Goal: Task Accomplishment & Management: Manage account settings

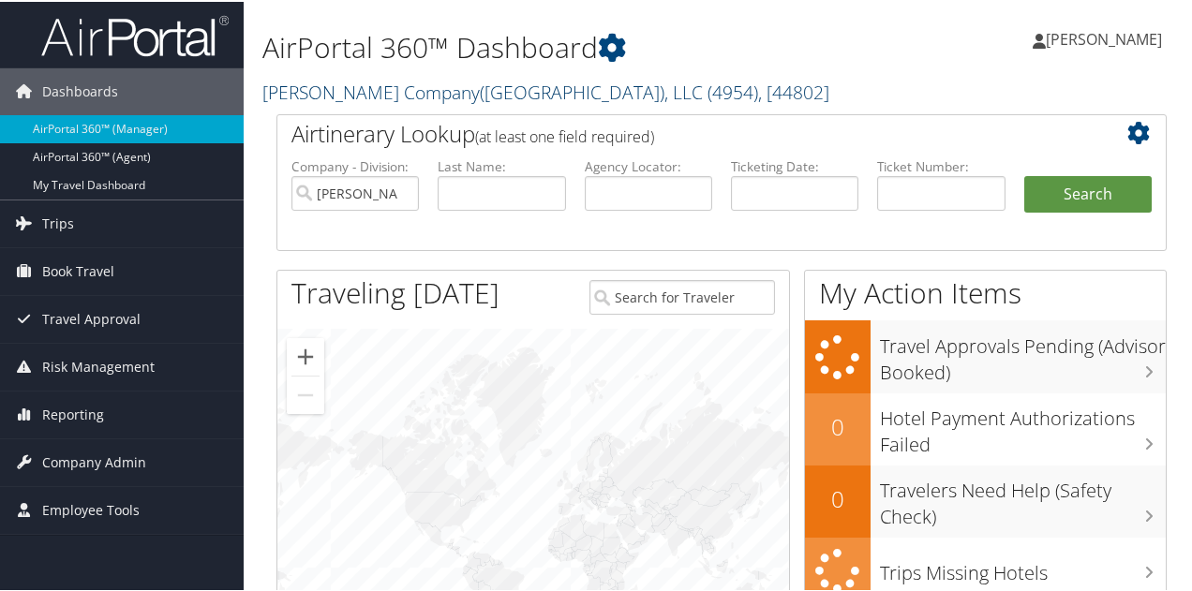
click at [403, 89] on link "Nielsen Company(US), LLC ( 4954 ) , [ 44802 ]" at bounding box center [545, 90] width 567 height 25
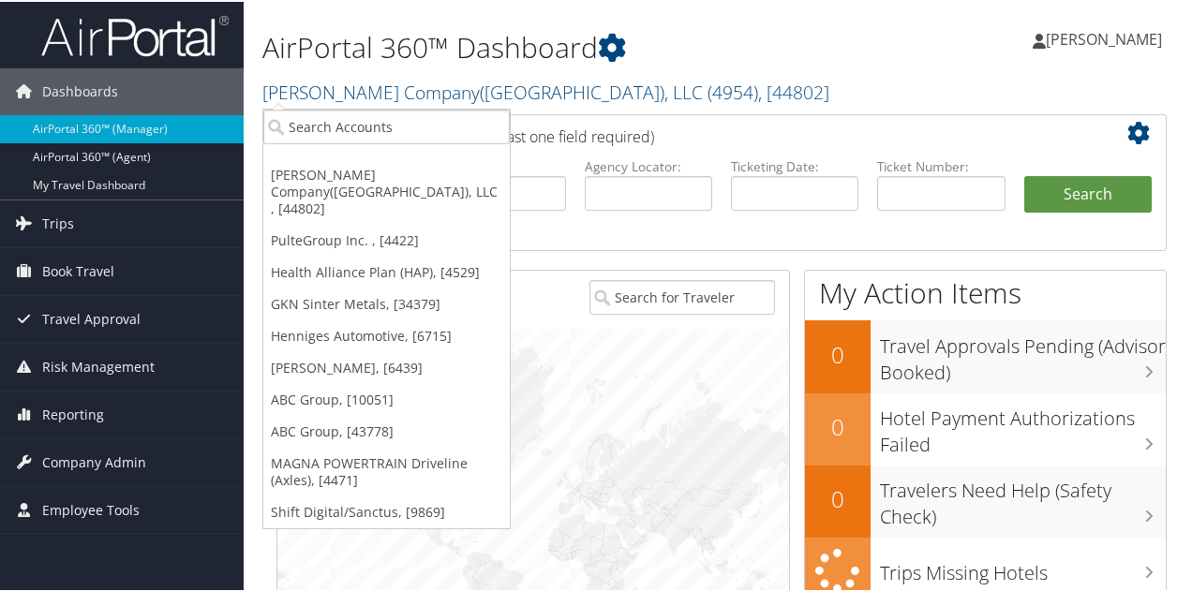
click at [393, 107] on ul "Nielsen Company(US), LLC , [44802] PulteGroup Inc. , [4422] Health Alliance Pla…" at bounding box center [386, 317] width 248 height 421
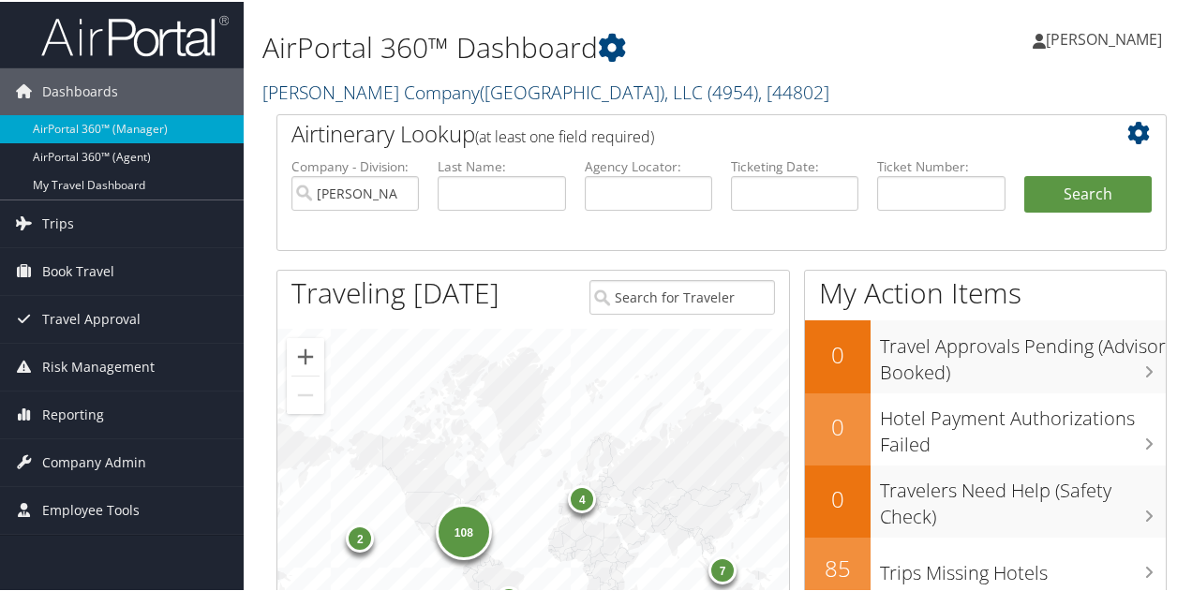
click at [394, 96] on link "Nielsen Company(US), LLC ( 4954 ) , [ 44802 ]" at bounding box center [545, 90] width 567 height 25
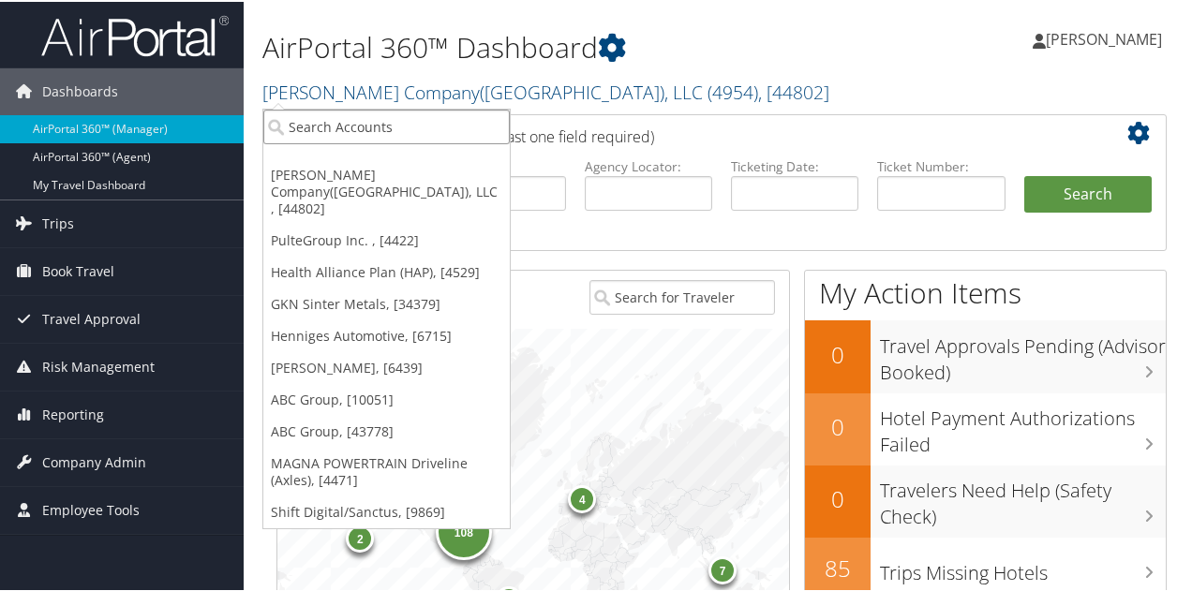
click at [388, 126] on input "search" at bounding box center [386, 125] width 246 height 35
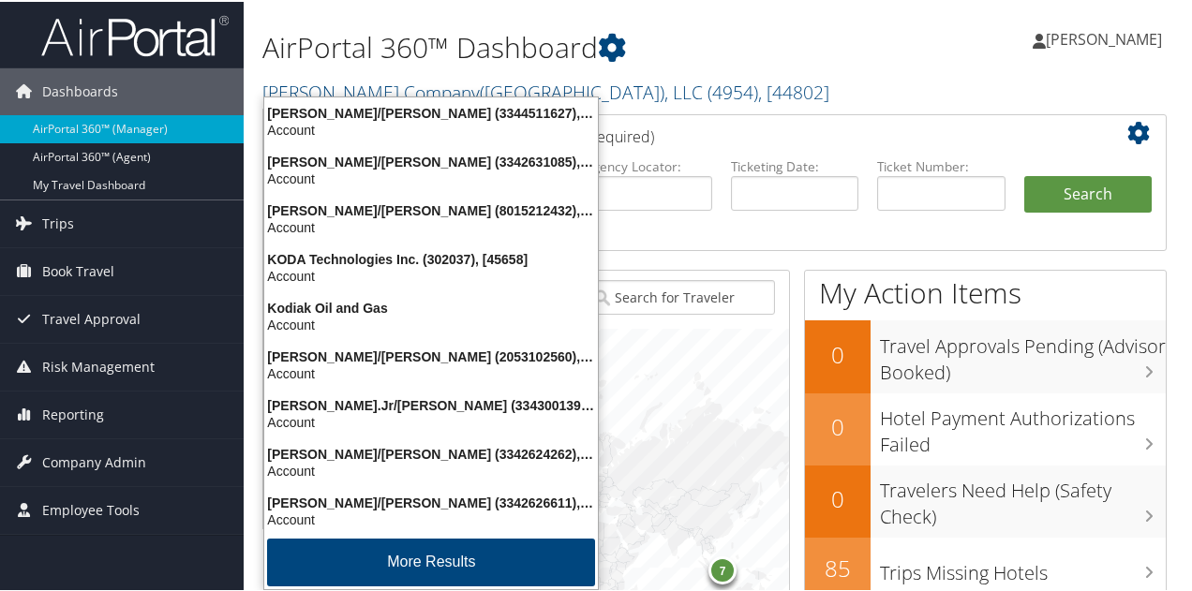
type input "kostal"
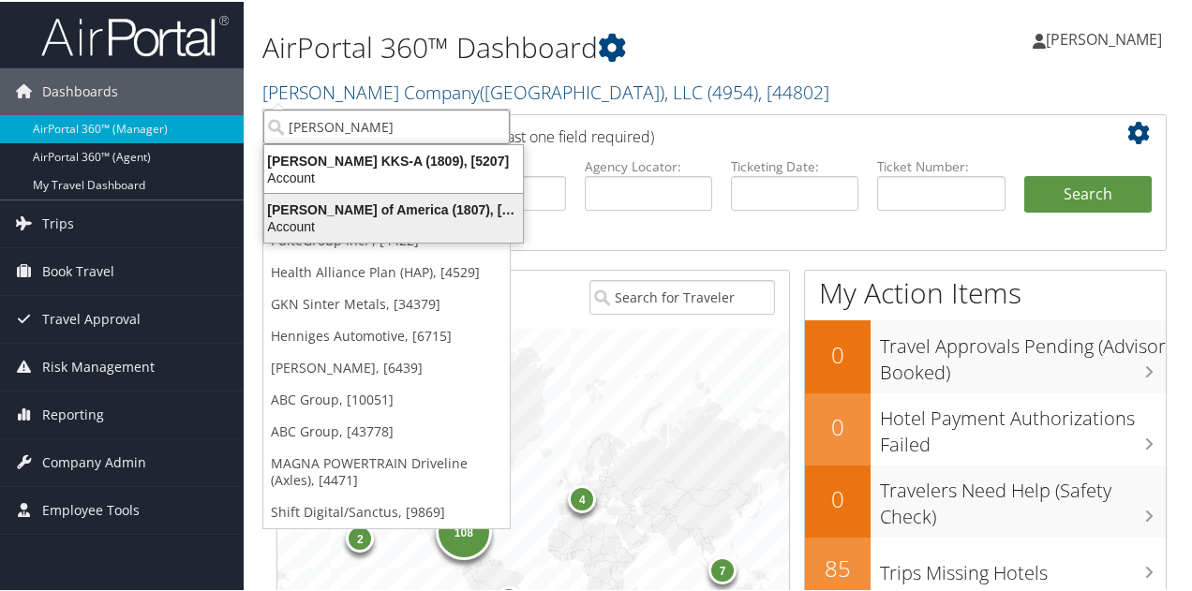
click at [378, 207] on div "Kostal of America (1807), [4460]" at bounding box center [393, 208] width 281 height 17
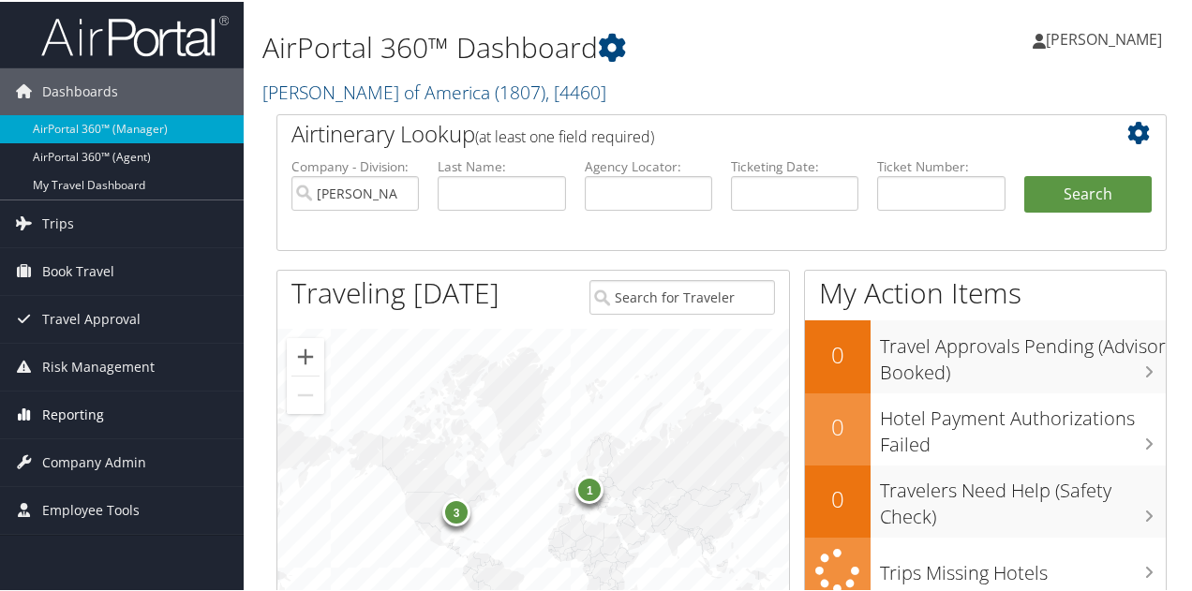
click at [82, 413] on span "Reporting" at bounding box center [73, 413] width 62 height 47
click at [76, 408] on span "Reporting" at bounding box center [73, 413] width 62 height 47
click at [80, 451] on span "Company Admin" at bounding box center [94, 460] width 104 height 47
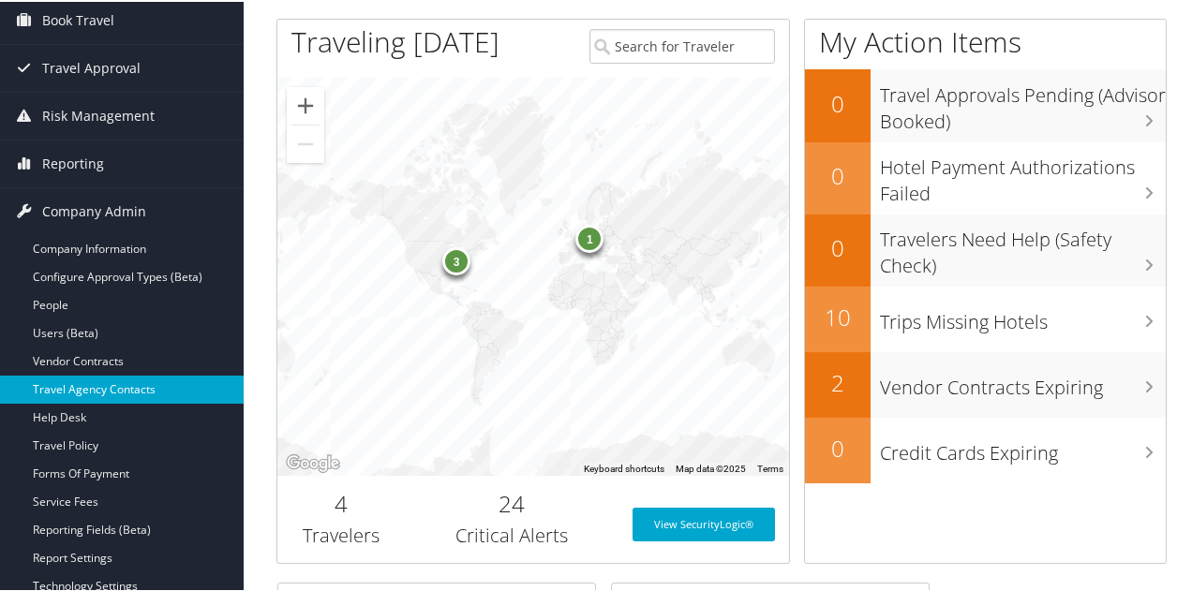
scroll to position [281, 0]
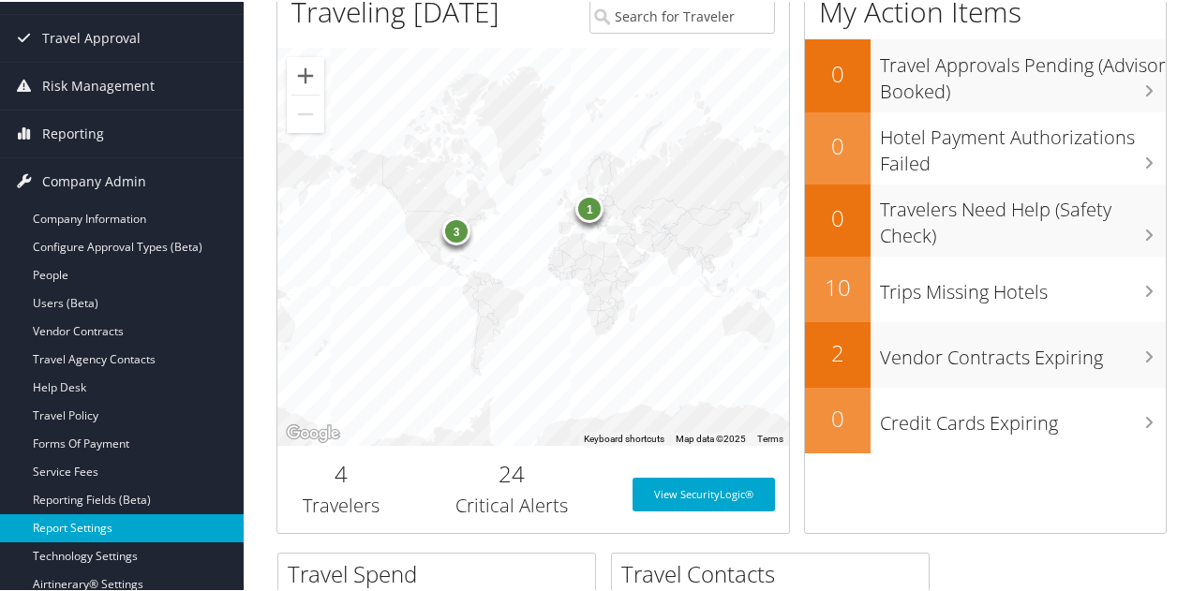
click at [93, 520] on link "Report Settings" at bounding box center [122, 526] width 244 height 28
